Goal: Find specific page/section: Find specific page/section

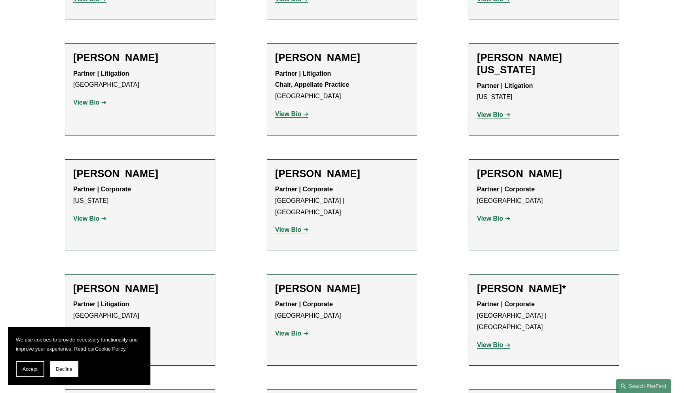
scroll to position [9809, 0]
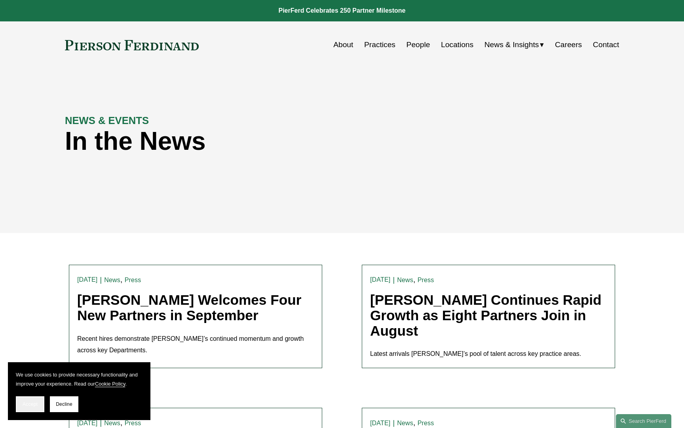
click at [32, 401] on span "Accept" at bounding box center [30, 404] width 15 height 6
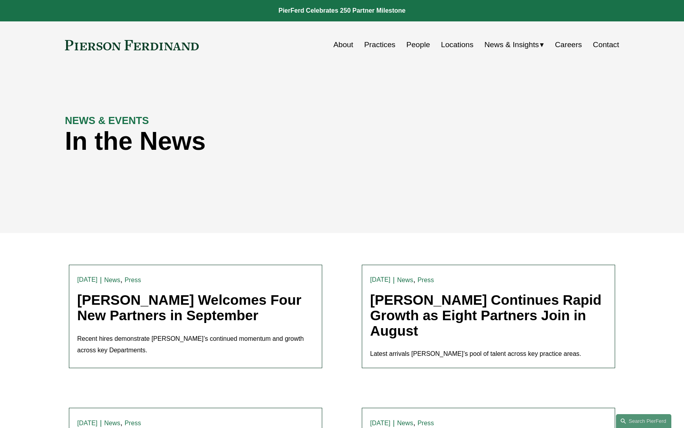
click at [416, 47] on link "People" at bounding box center [419, 44] width 24 height 15
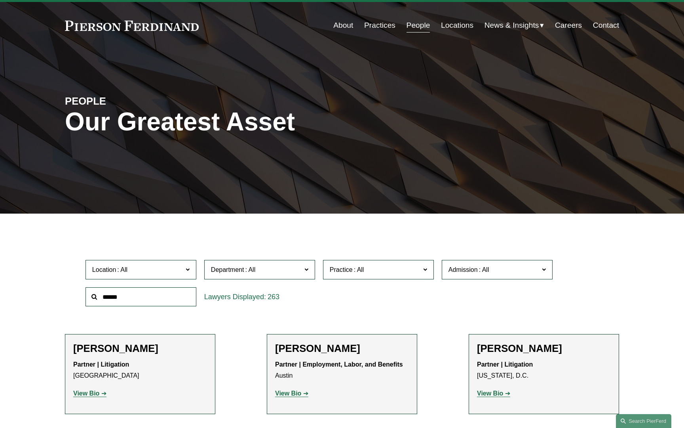
scroll to position [38, 0]
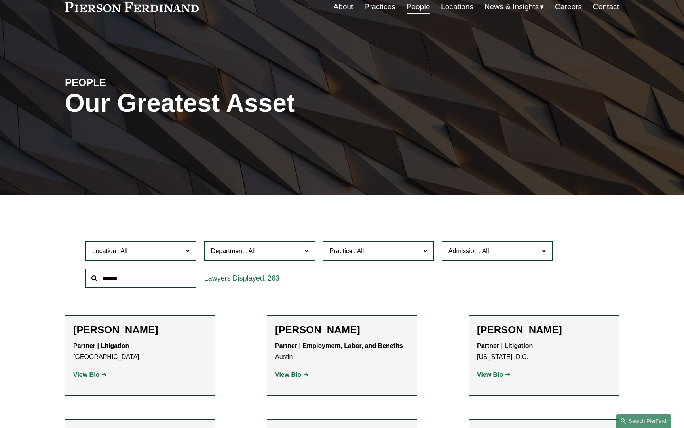
click at [190, 257] on label "Location" at bounding box center [141, 250] width 111 height 19
click at [0, 0] on link "[US_STATE]" at bounding box center [0, 0] width 0 height 0
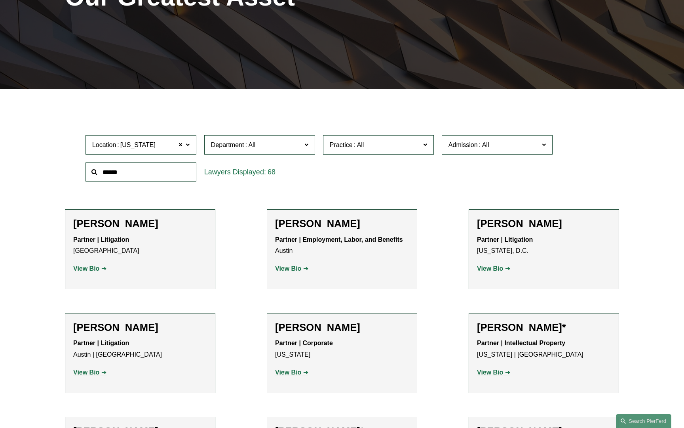
scroll to position [152, 0]
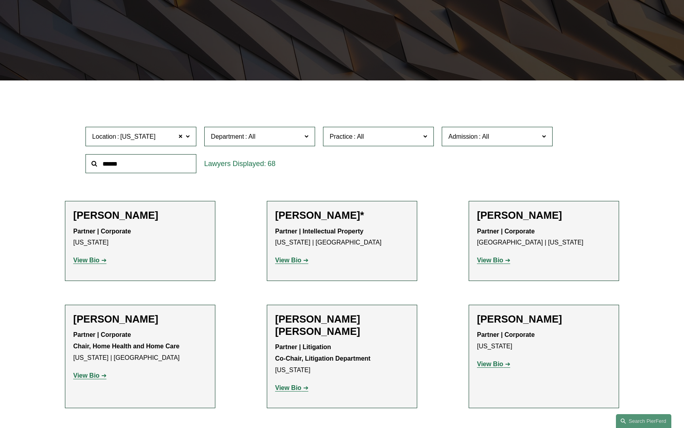
click at [263, 135] on span "Department" at bounding box center [256, 136] width 91 height 11
click at [0, 0] on link "Corporate" at bounding box center [0, 0] width 0 height 0
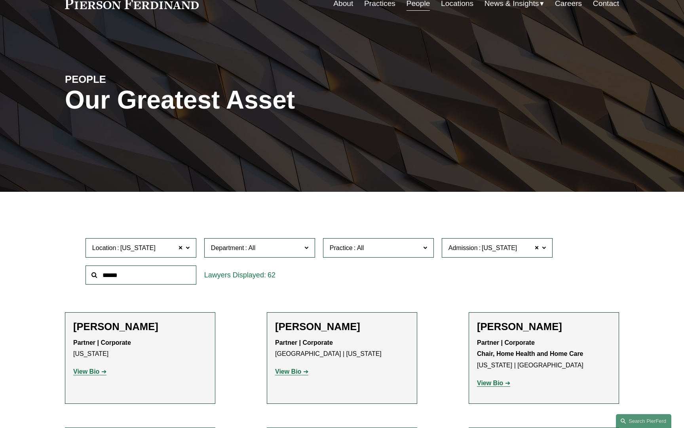
scroll to position [128, 0]
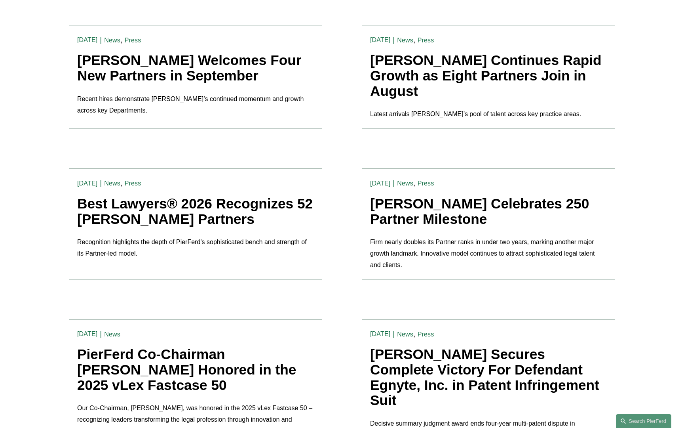
scroll to position [375, 0]
